Goal: Task Accomplishment & Management: Use online tool/utility

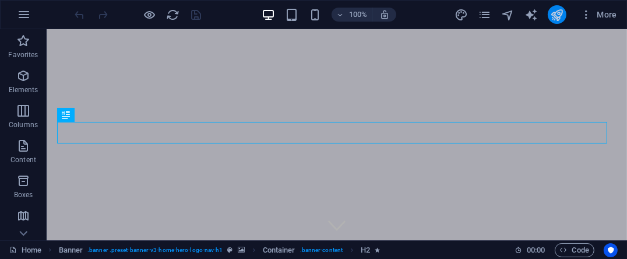
click at [550, 18] on button "publish" at bounding box center [557, 14] width 19 height 19
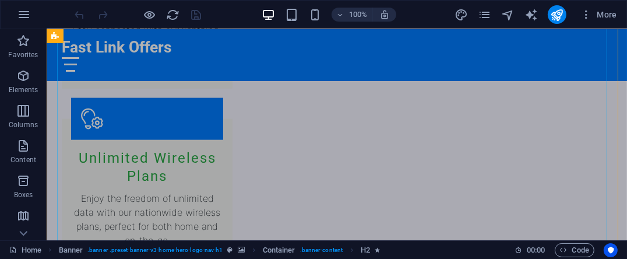
scroll to position [991, 0]
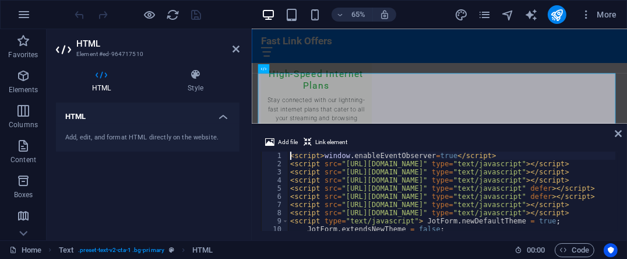
scroll to position [982, 0]
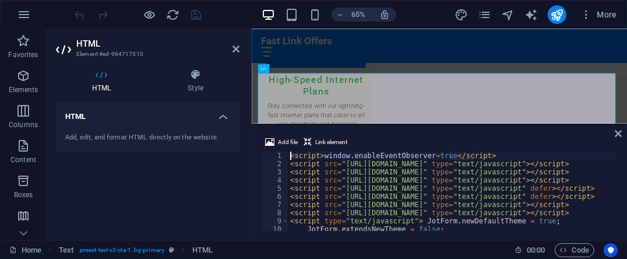
type textarea "</script> </form><script type="text/javascript">JotForm.ownerView=true;</script…"
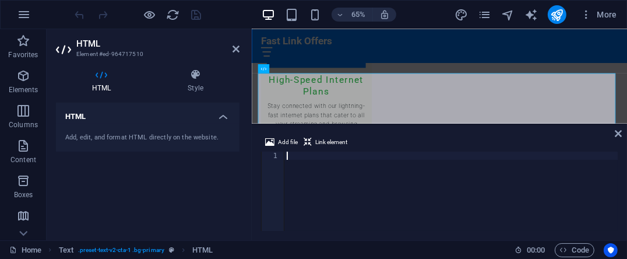
scroll to position [996, 0]
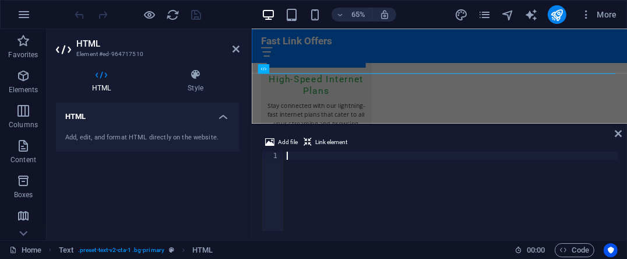
type textarea "</form><script type="text/javascript">JotForm.ownerView=true;</script><script t…"
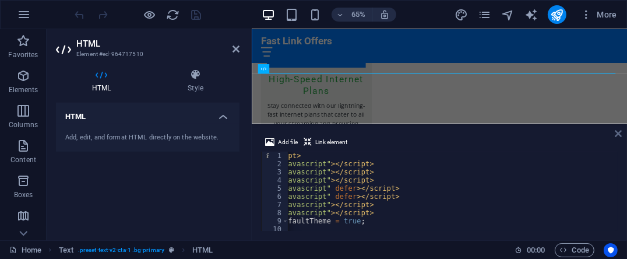
click at [616, 133] on icon at bounding box center [618, 133] width 7 height 9
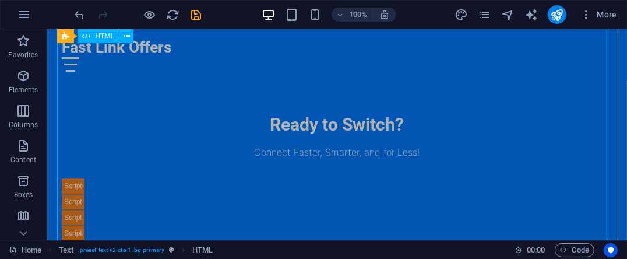
scroll to position [1865, 0]
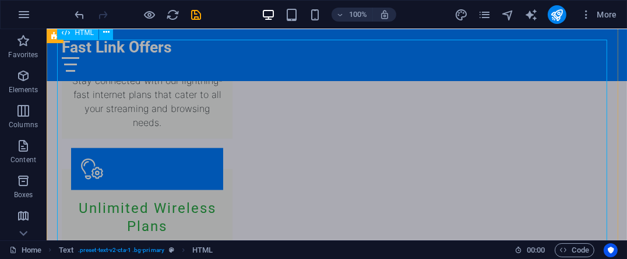
scroll to position [1041, 0]
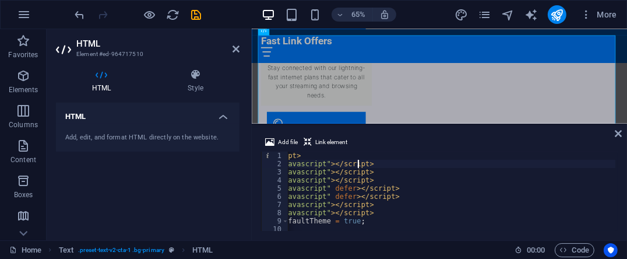
type textarea "</script> </form><script type="text/javascript">JotForm.ownerView=true;</script…"
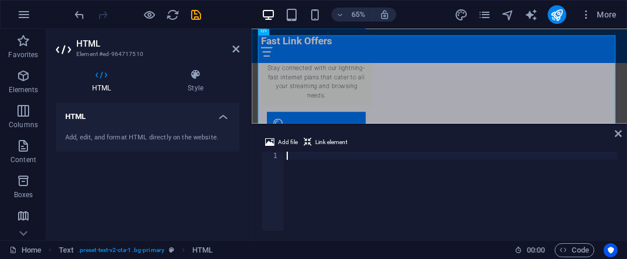
scroll to position [1054, 0]
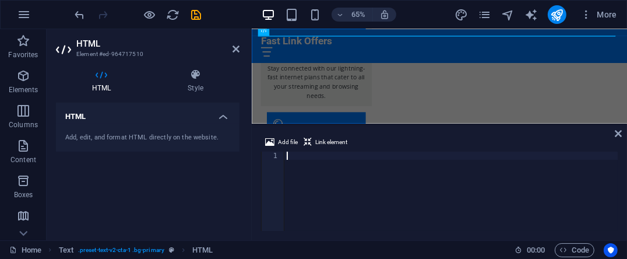
type textarea "</form><script type="text/javascript">JotForm.ownerView=true;</script><script t…"
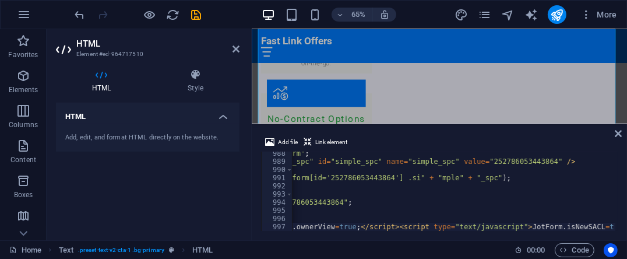
scroll to position [1271, 0]
click at [615, 134] on div "Add file Link element </form><script type="text/javascript">JotForm.ownerView=t…" at bounding box center [439, 183] width 375 height 114
click at [620, 134] on icon at bounding box center [618, 133] width 7 height 9
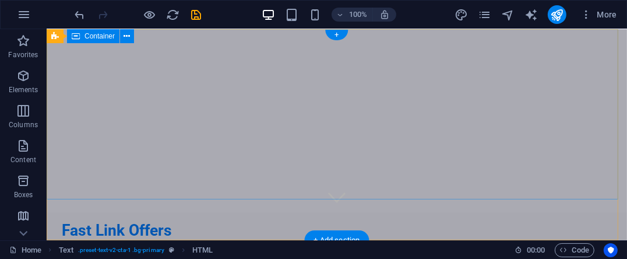
scroll to position [0, 0]
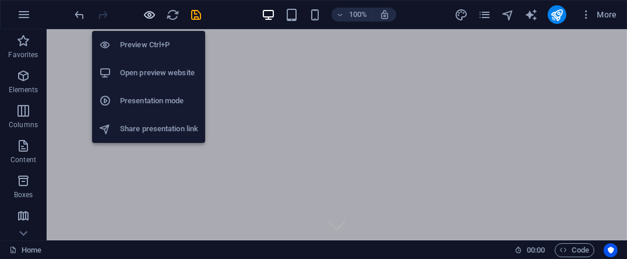
click at [150, 13] on icon "button" at bounding box center [149, 14] width 13 height 13
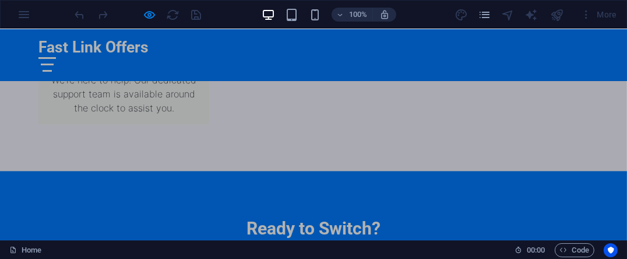
scroll to position [1749, 0]
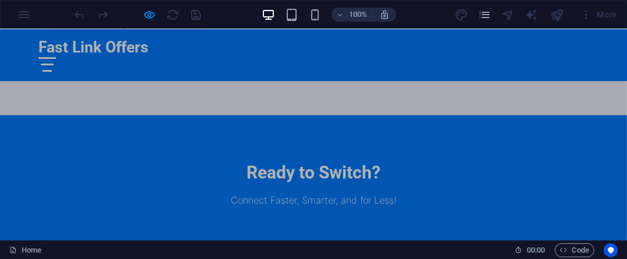
scroll to position [1807, 0]
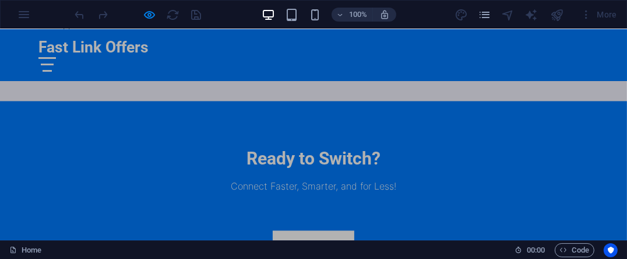
drag, startPoint x: 547, startPoint y: 117, endPoint x: 542, endPoint y: 120, distance: 6.0
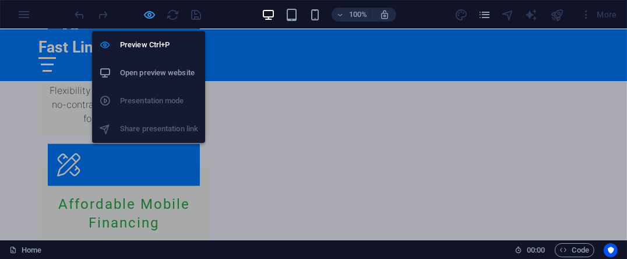
click at [153, 17] on icon "button" at bounding box center [149, 14] width 13 height 13
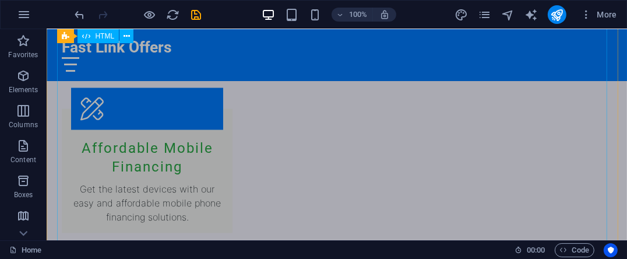
scroll to position [1363, 0]
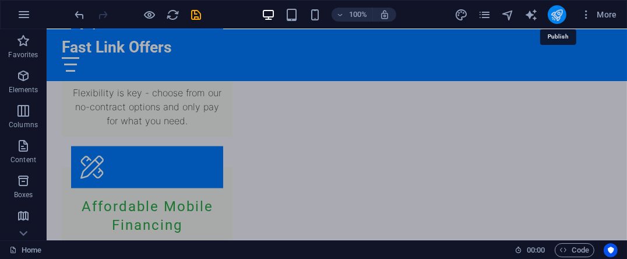
click at [553, 18] on icon "publish" at bounding box center [556, 14] width 13 height 13
